Goal: Consume media (video, audio)

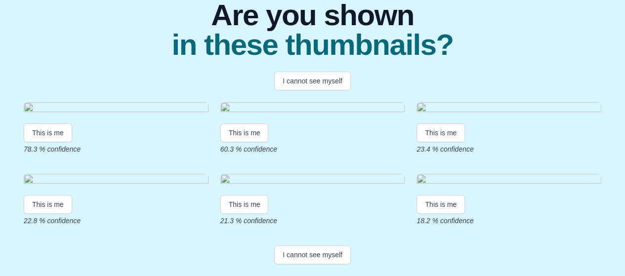
scroll to position [146, 0]
click at [50, 142] on button "This is me" at bounding box center [48, 133] width 48 height 19
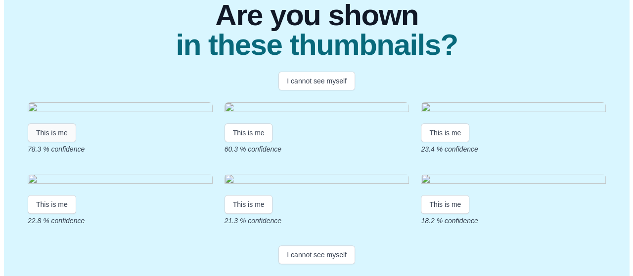
scroll to position [0, 0]
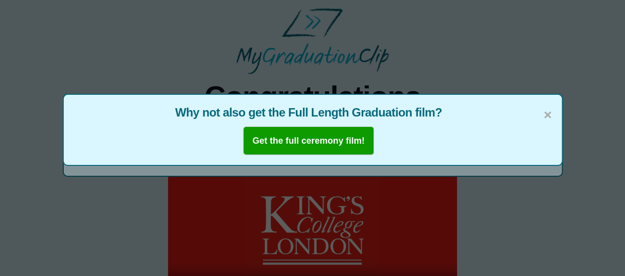
click at [543, 117] on span "Why not also get the Full Length Graduation film?" at bounding box center [313, 113] width 479 height 16
click at [547, 116] on span "×" at bounding box center [548, 115] width 8 height 21
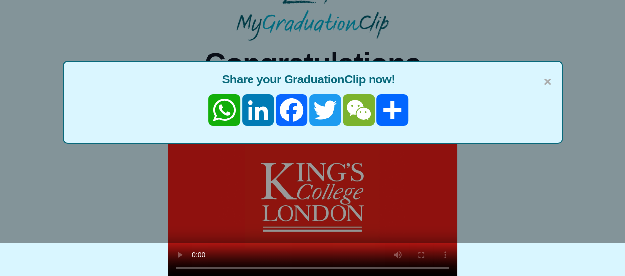
scroll to position [34, 0]
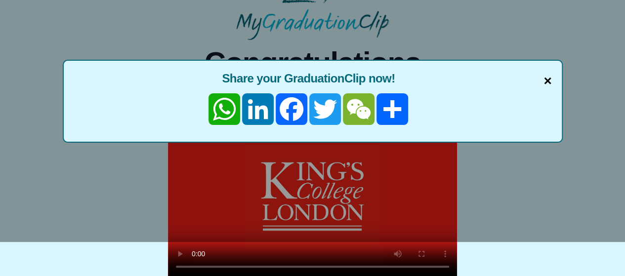
click at [544, 82] on span "×" at bounding box center [548, 81] width 8 height 21
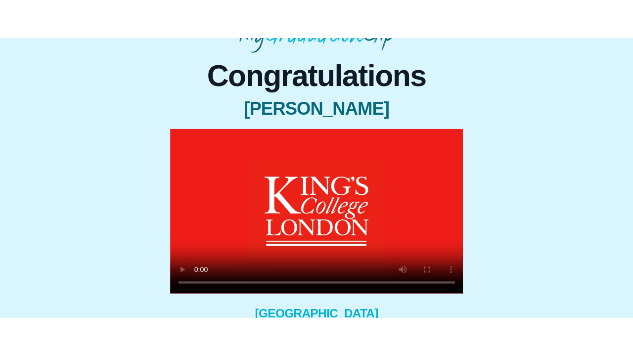
scroll to position [0, 0]
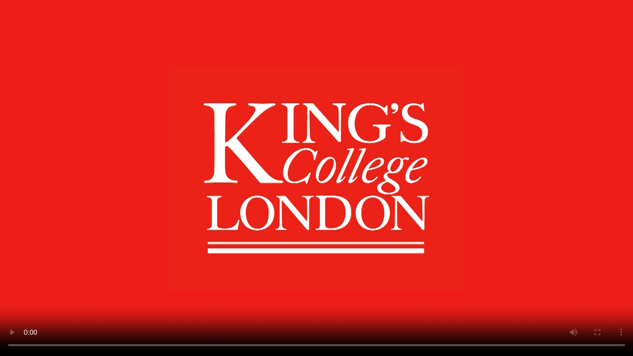
click at [394, 152] on video at bounding box center [316, 178] width 633 height 356
